Goal: Task Accomplishment & Management: Use online tool/utility

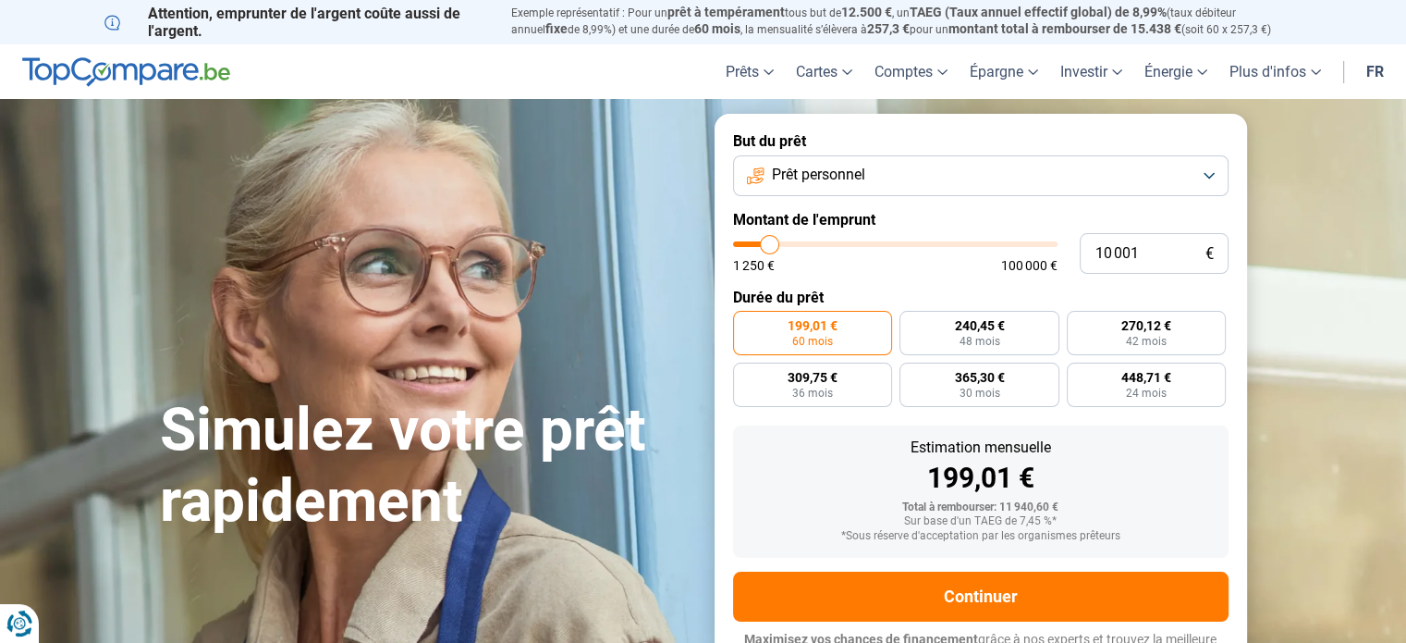
click at [1211, 174] on button "Prêt personnel" at bounding box center [981, 175] width 496 height 41
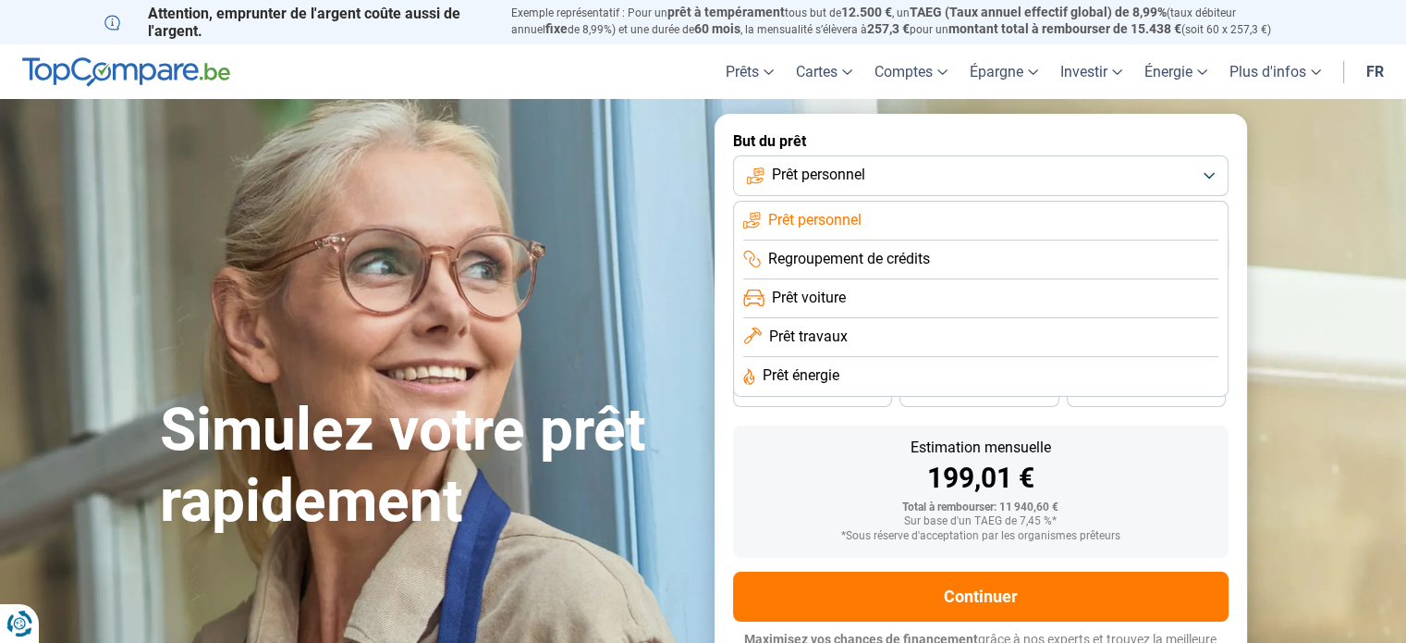
click at [826, 340] on span "Prêt travaux" at bounding box center [808, 336] width 79 height 20
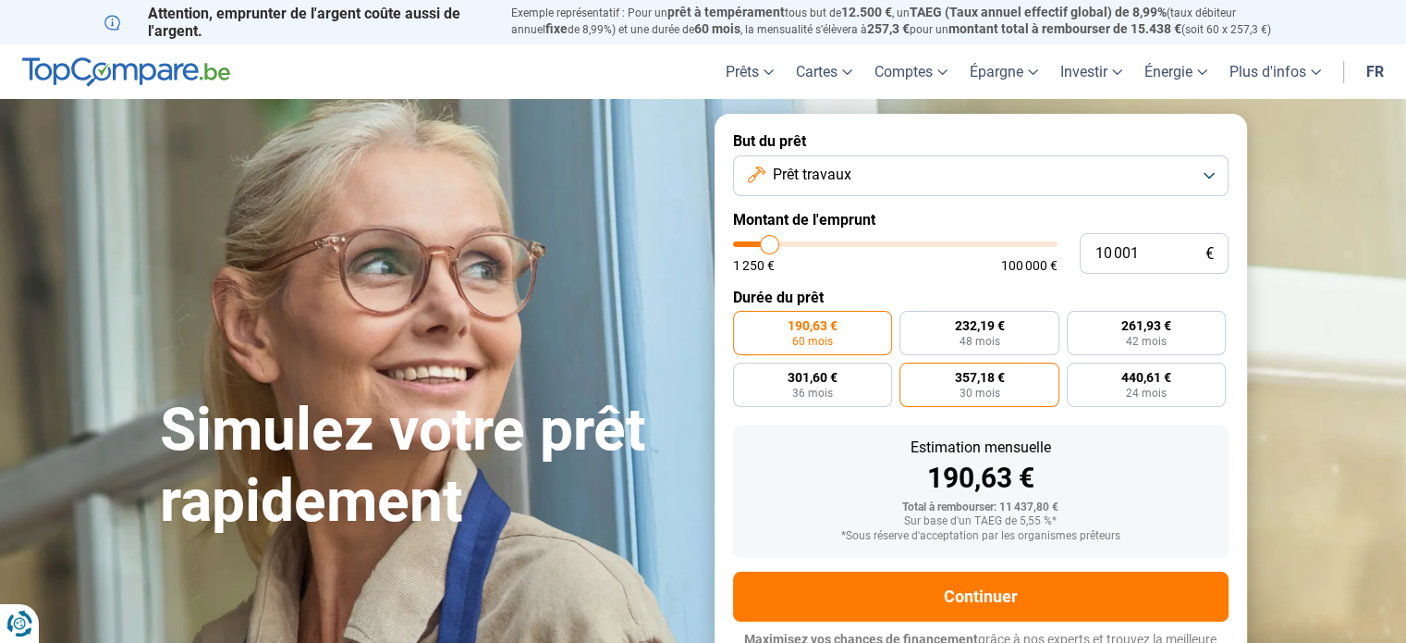
scroll to position [25, 0]
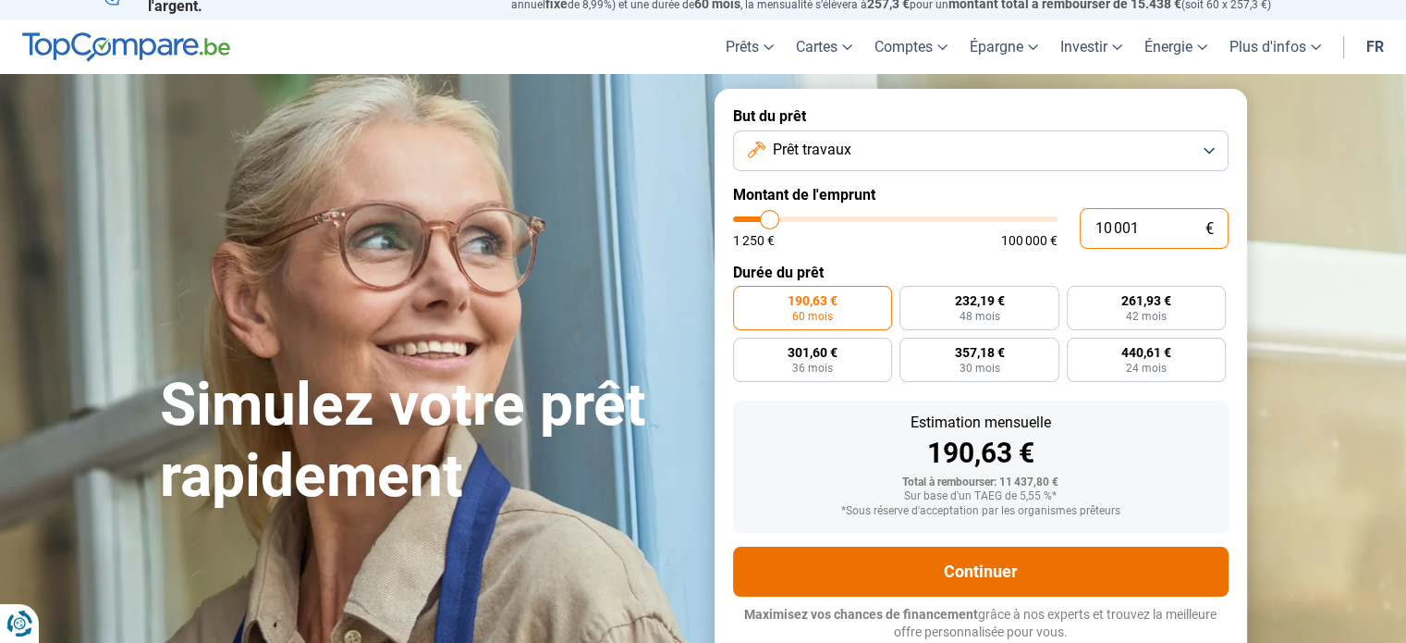
drag, startPoint x: 1142, startPoint y: 226, endPoint x: 771, endPoint y: 578, distance: 511.5
click at [1093, 215] on input "10 001" at bounding box center [1154, 228] width 149 height 41
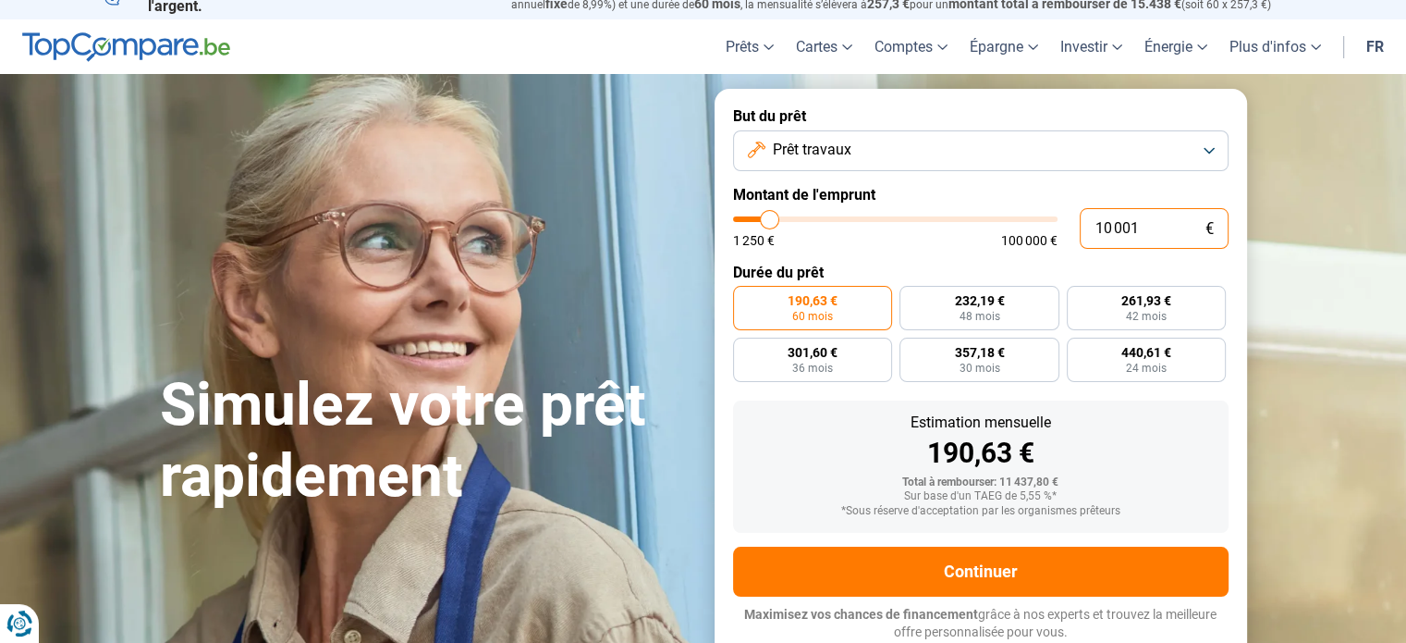
type input "4"
type input "1250"
type input "42"
type input "1250"
type input "420"
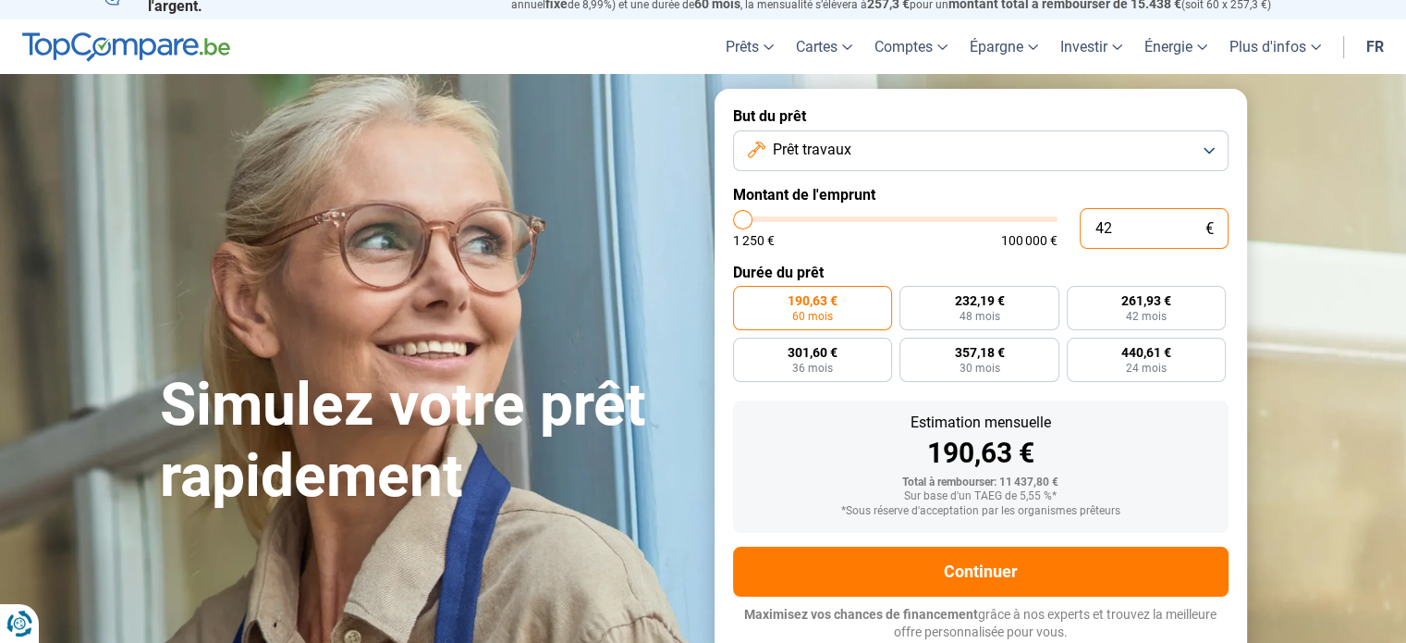
type input "1250"
type input "4 200"
type input "4250"
type input "42 000"
type input "42000"
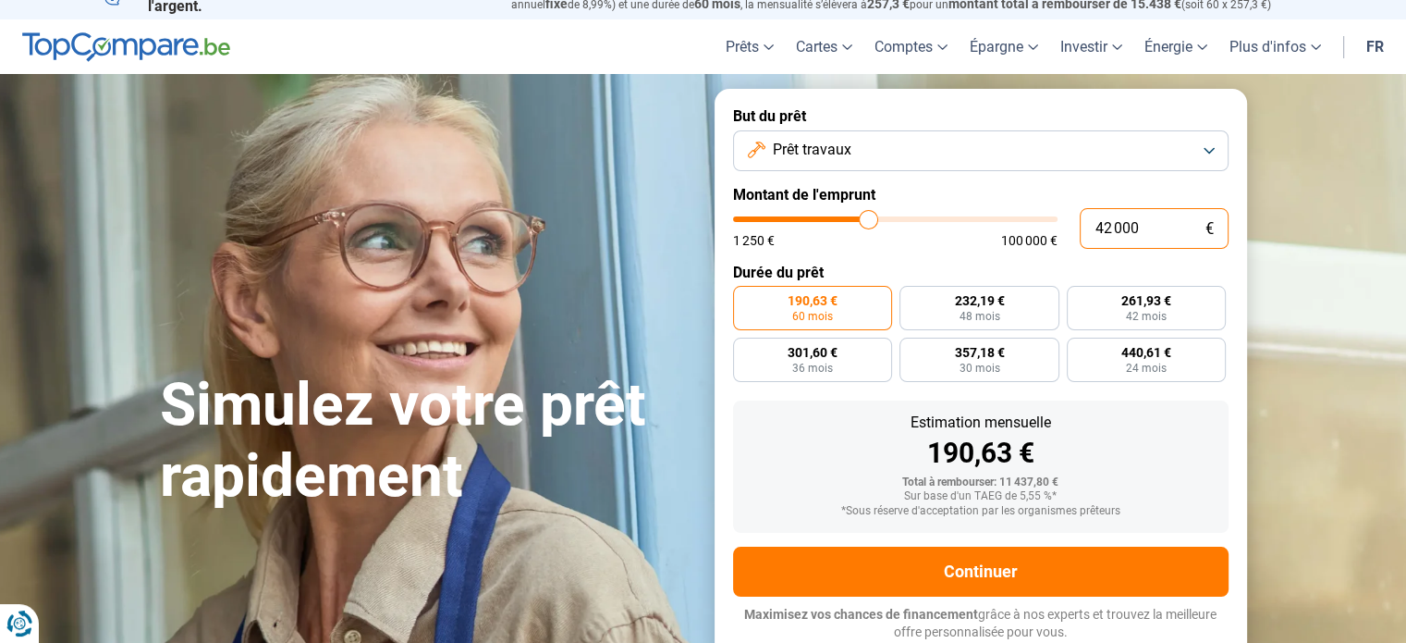
radio input "false"
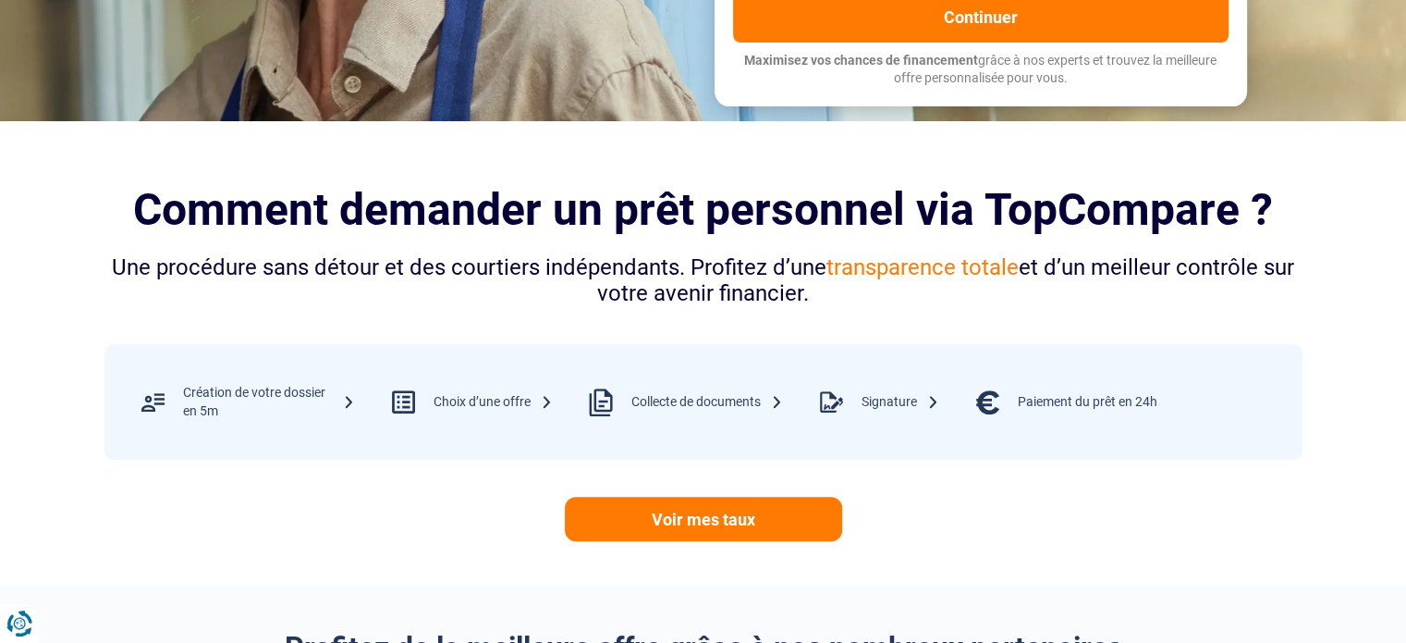
scroll to position [580, 0]
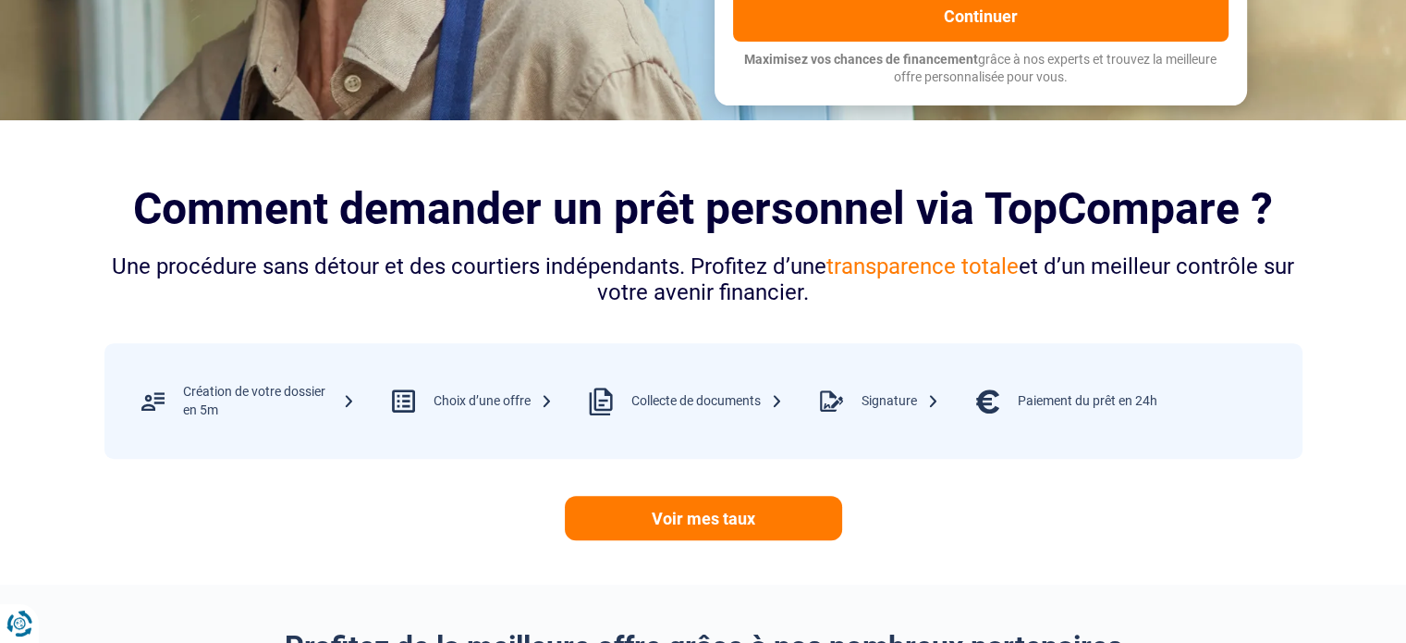
type input "42 000"
